Goal: Information Seeking & Learning: Learn about a topic

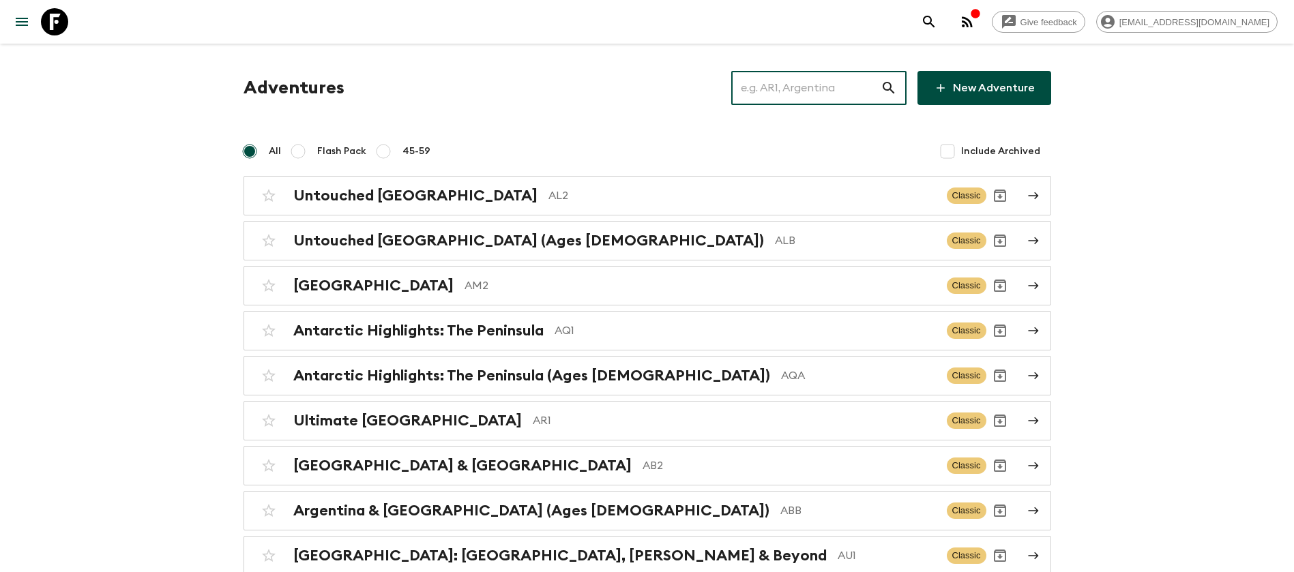
click at [770, 95] on input "text" at bounding box center [805, 88] width 149 height 38
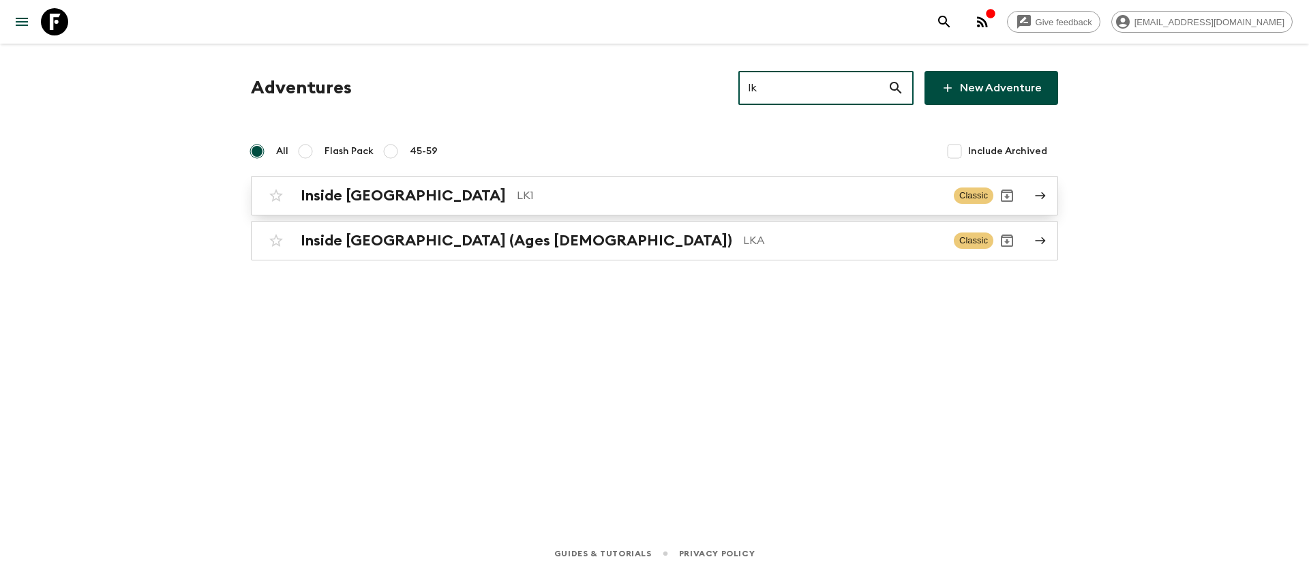
type input "lk"
click at [517, 193] on p "LK1" at bounding box center [730, 196] width 426 height 16
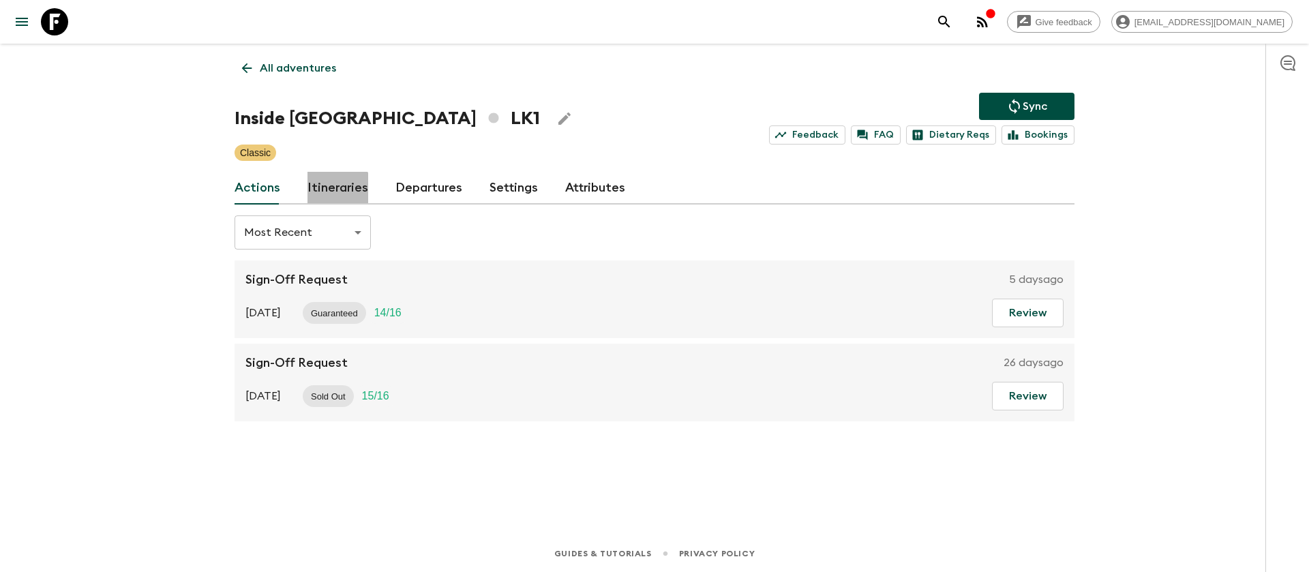
click at [336, 190] on link "Itineraries" at bounding box center [338, 188] width 61 height 33
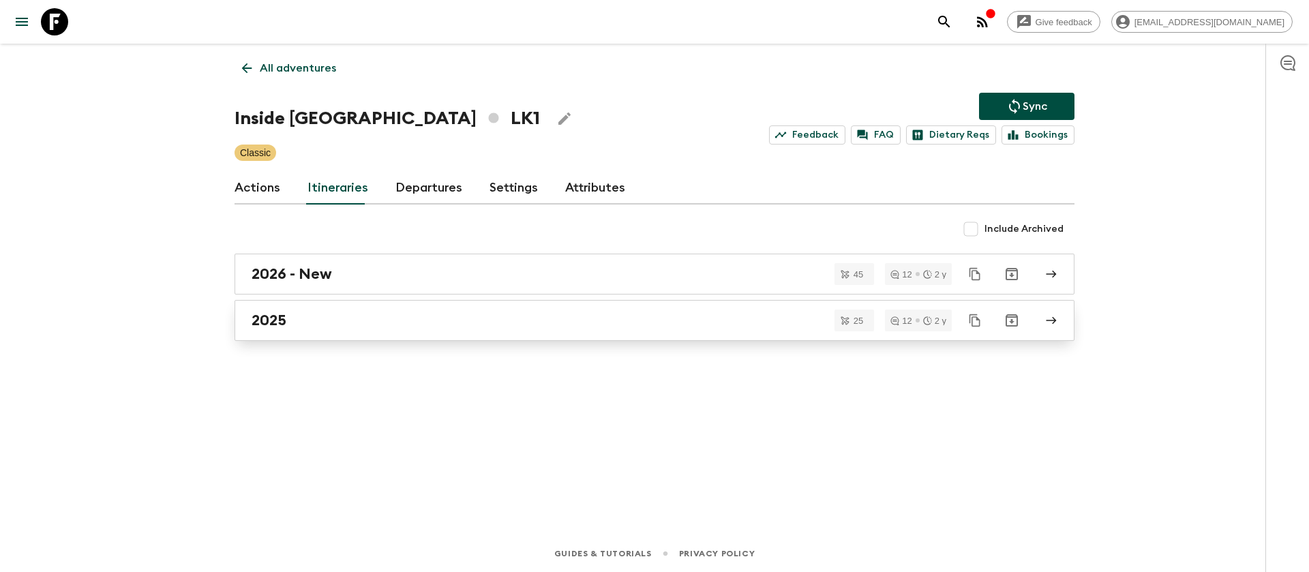
click at [284, 319] on h2 "2025" at bounding box center [269, 321] width 35 height 18
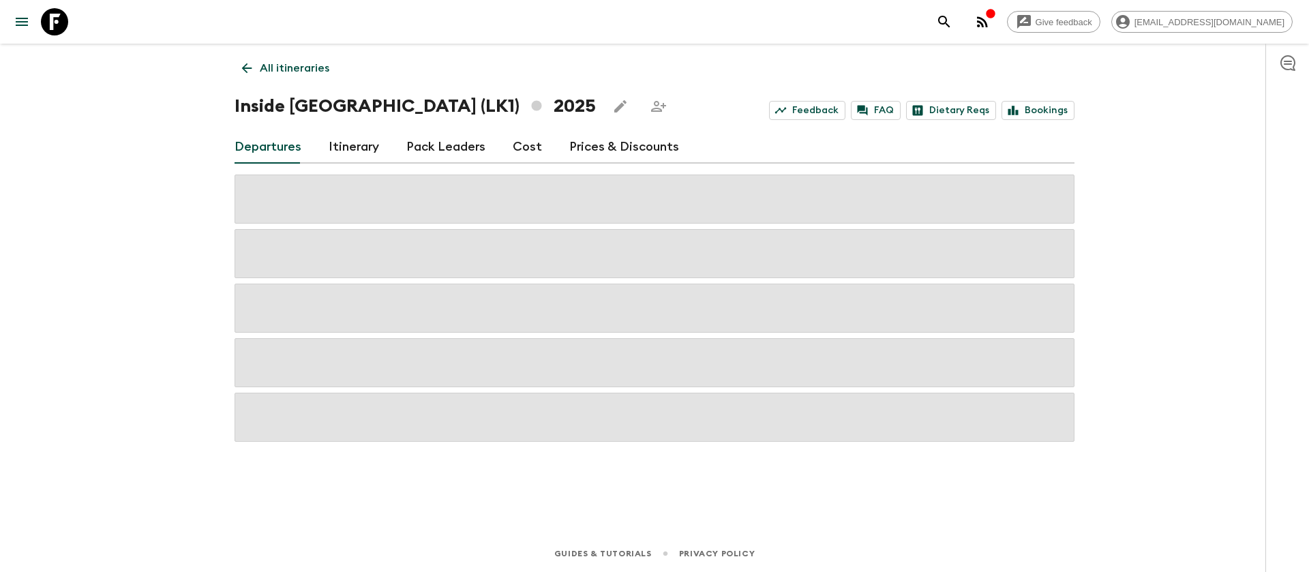
click at [186, 271] on div "Give feedback [EMAIL_ADDRESS][DOMAIN_NAME] All itineraries Inside [GEOGRAPHIC_D…" at bounding box center [654, 286] width 1309 height 572
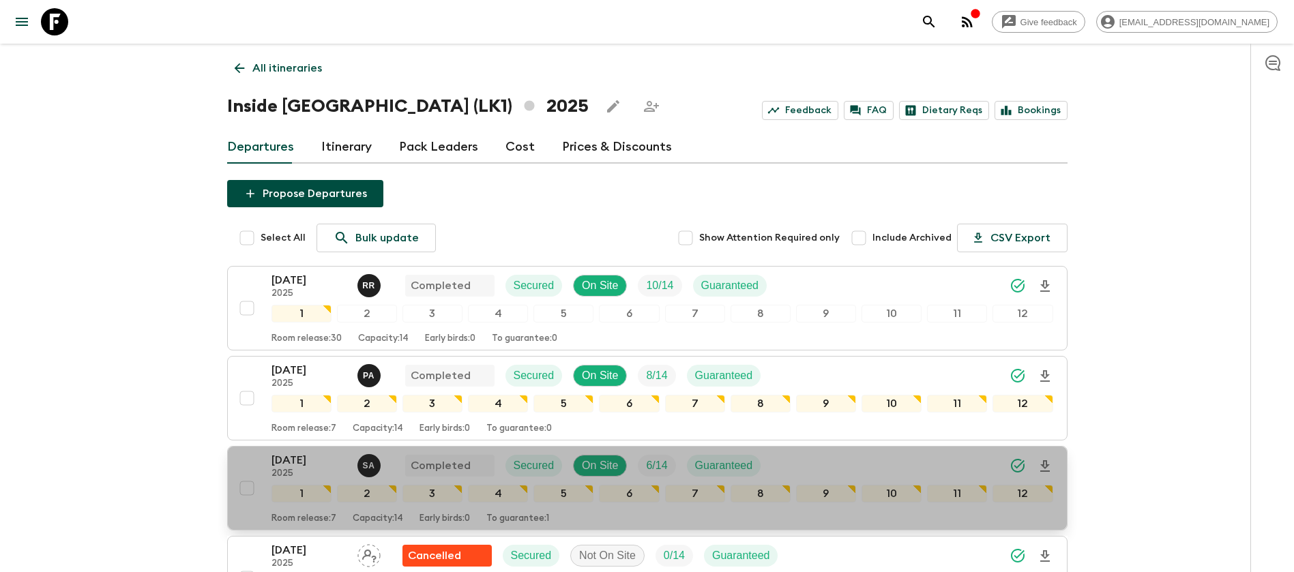
click at [291, 465] on p "[DATE]" at bounding box center [308, 460] width 75 height 16
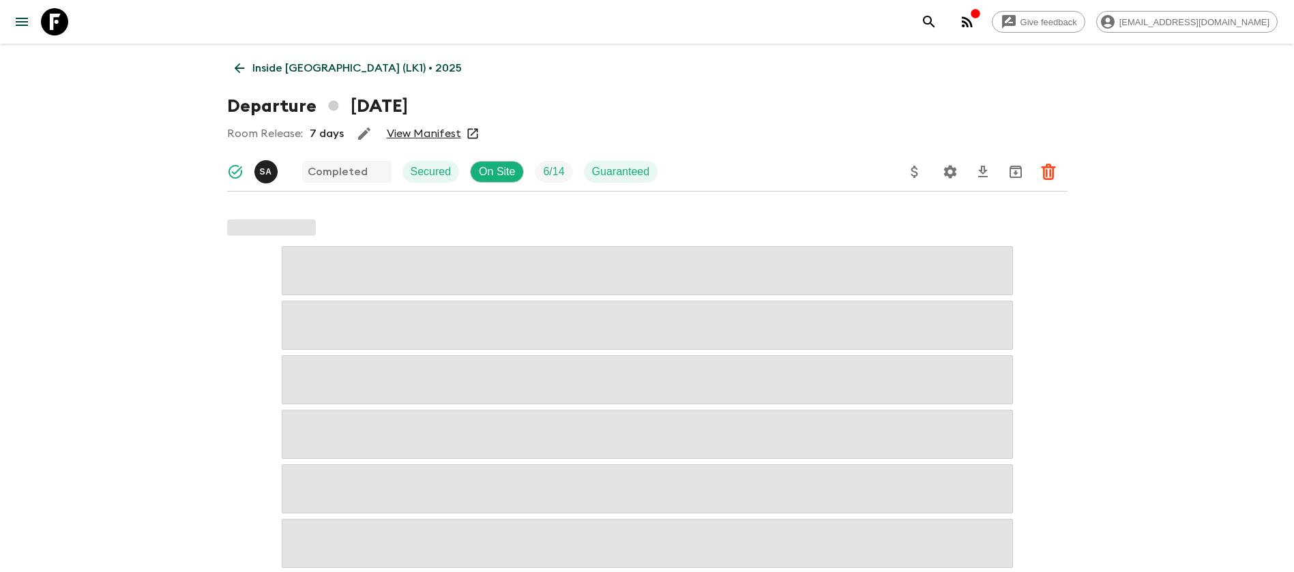
click at [434, 132] on link "View Manifest" at bounding box center [424, 134] width 74 height 14
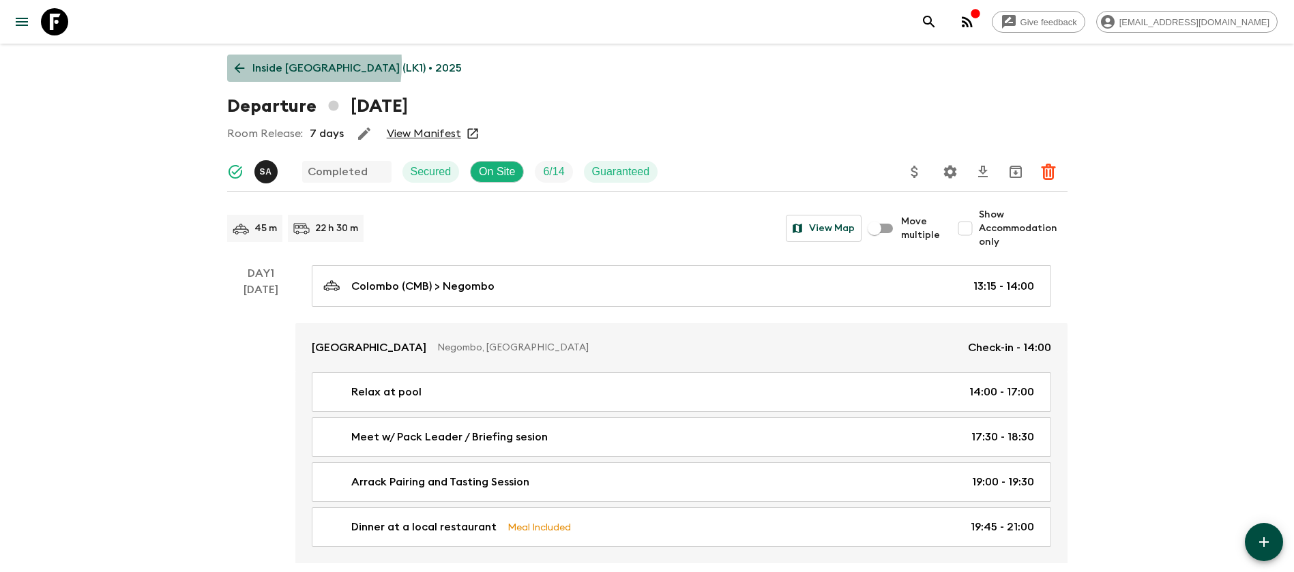
click at [246, 63] on icon at bounding box center [239, 68] width 15 height 15
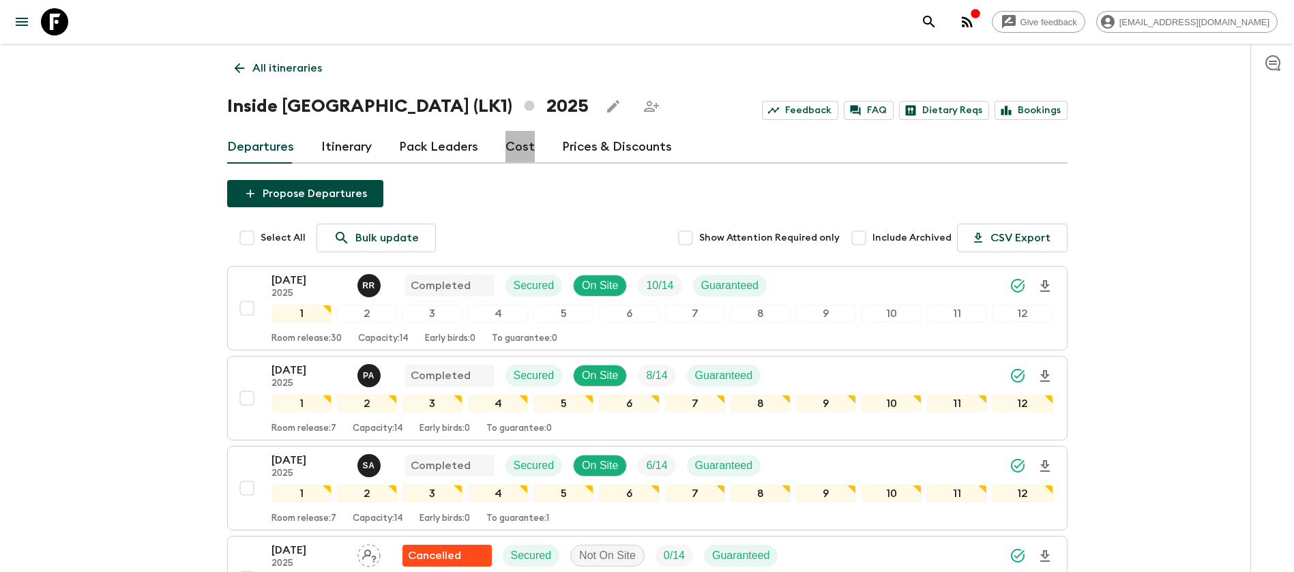
click at [527, 151] on link "Cost" at bounding box center [519, 147] width 29 height 33
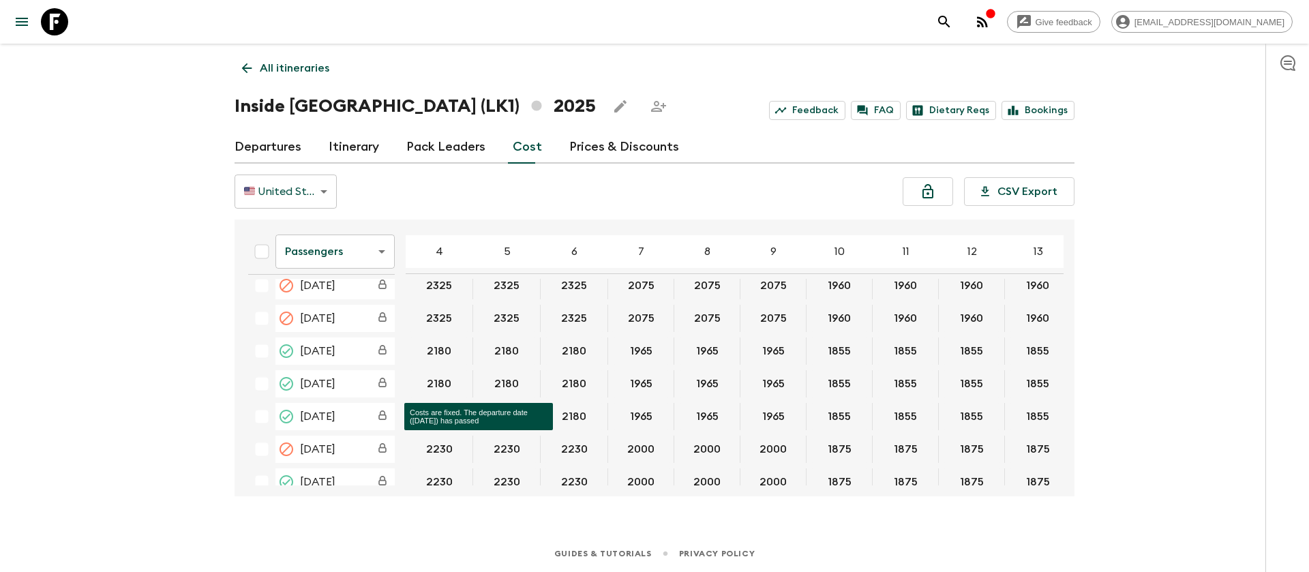
scroll to position [512, 0]
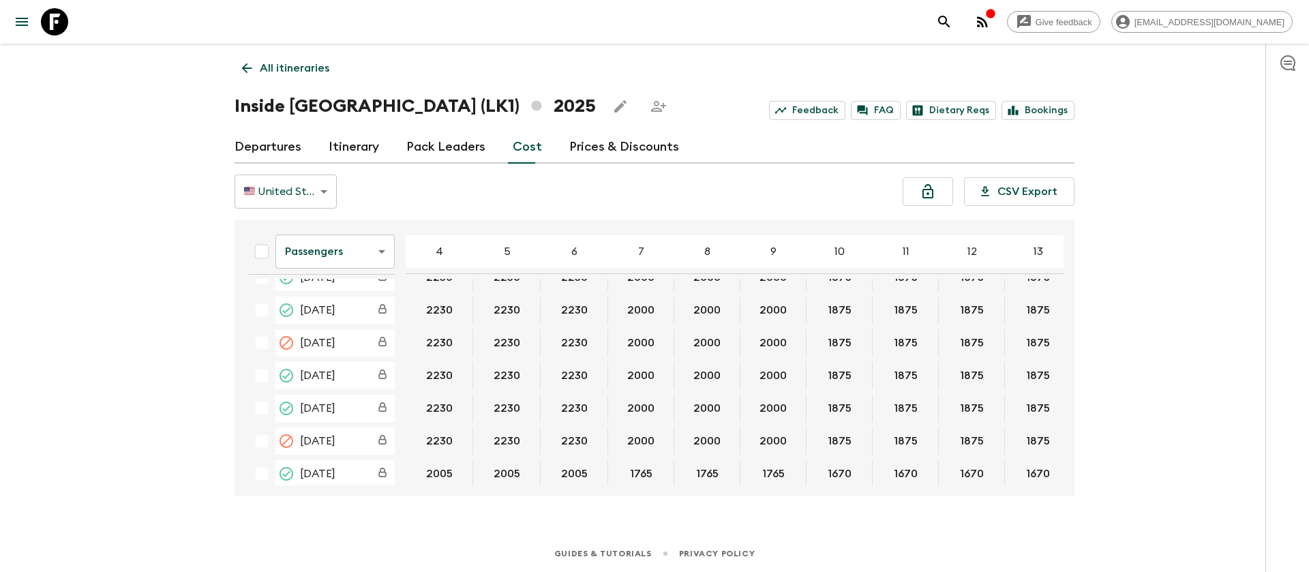
click at [388, 250] on body "Give feedback [EMAIL_ADDRESS][DOMAIN_NAME] All itineraries Inside [GEOGRAPHIC_D…" at bounding box center [654, 286] width 1309 height 572
click at [366, 310] on li "Extras" at bounding box center [335, 307] width 119 height 22
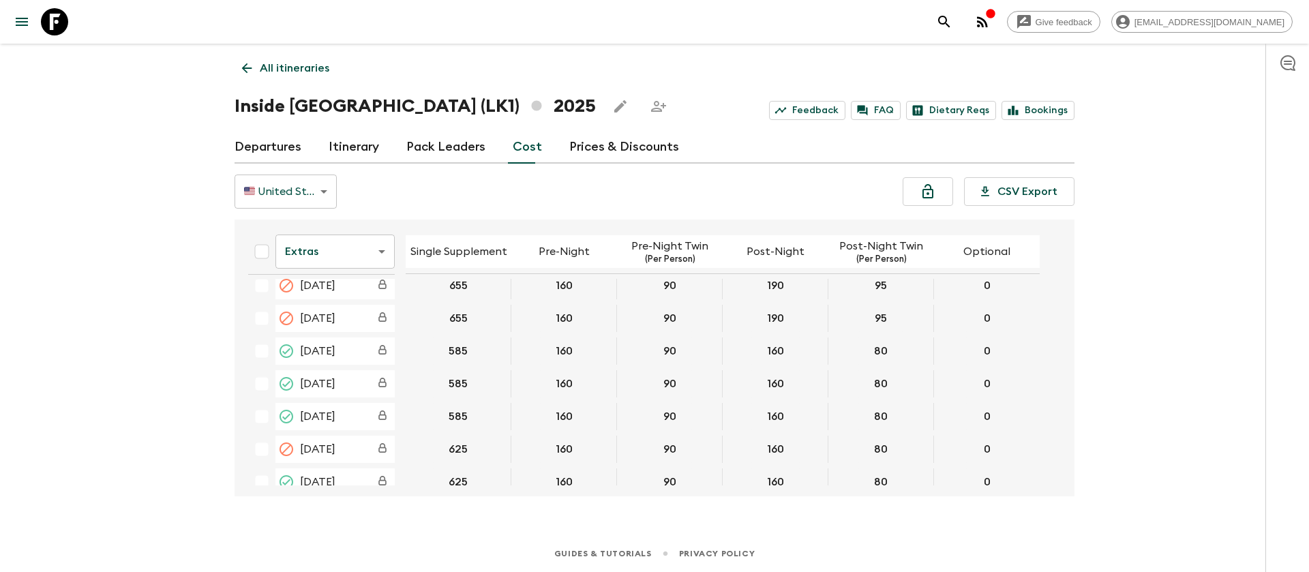
scroll to position [512, 0]
